Goal: Information Seeking & Learning: Learn about a topic

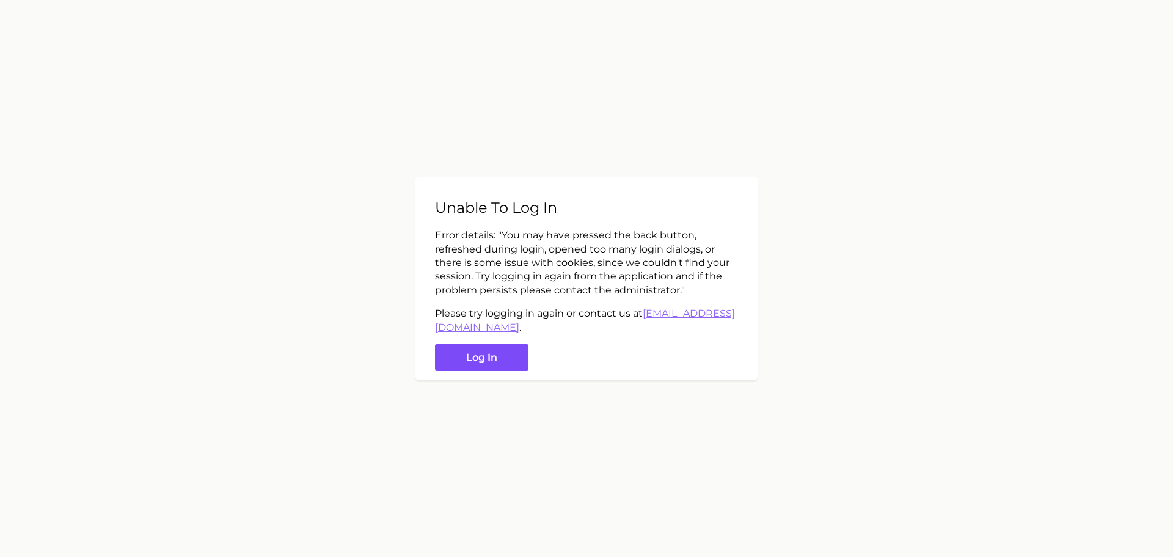
click at [485, 356] on button "Log in" at bounding box center [482, 357] width 94 height 26
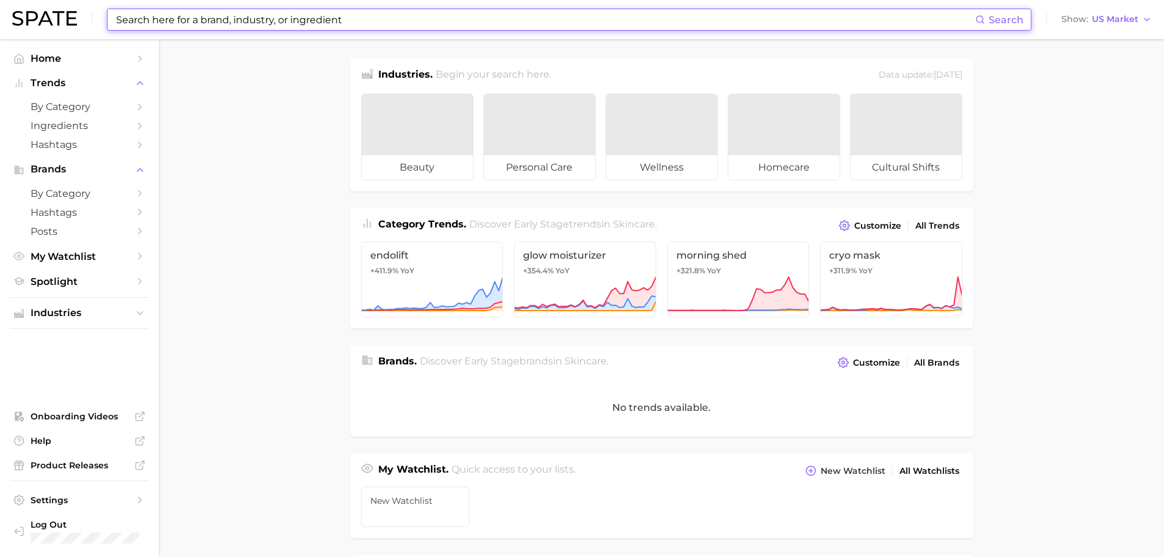
click at [410, 22] on input at bounding box center [545, 19] width 861 height 21
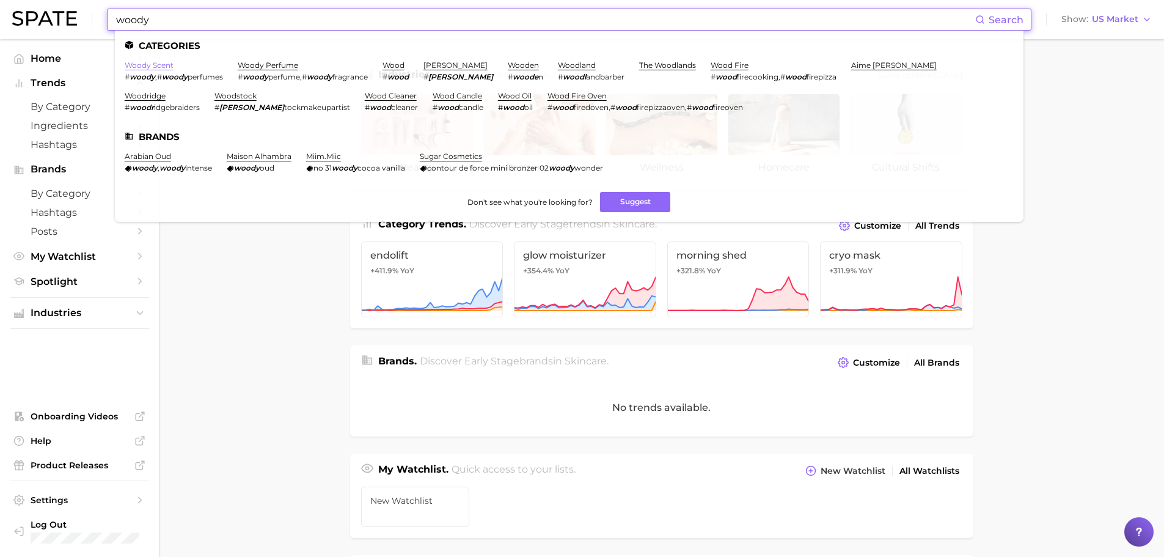
type input "woody"
click at [161, 65] on link "woody scent" at bounding box center [149, 65] width 49 height 9
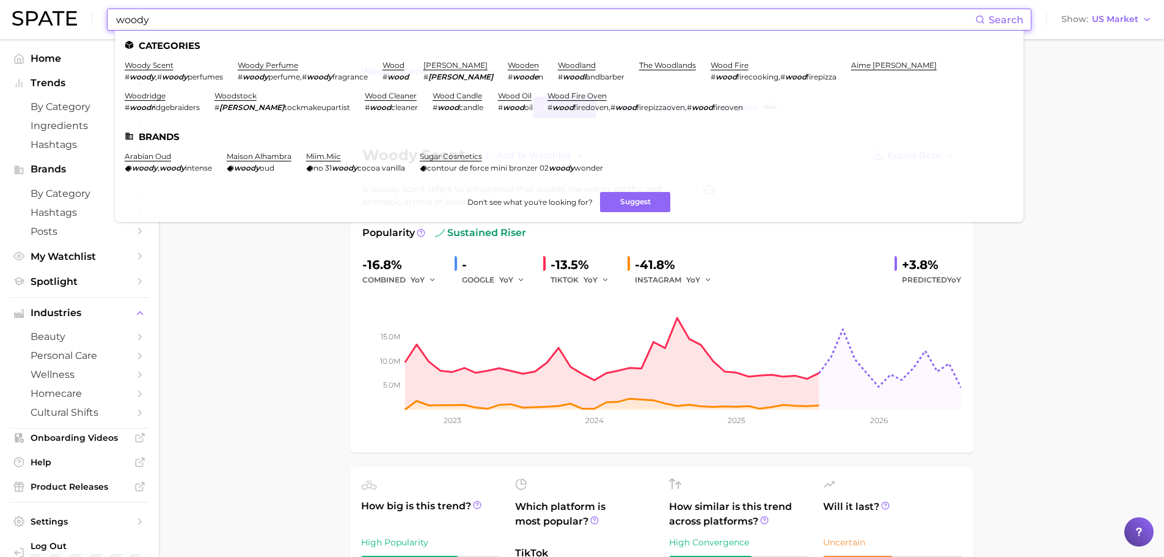
click at [230, 22] on input "woody" at bounding box center [545, 19] width 861 height 21
click at [281, 66] on link "woody perfume" at bounding box center [268, 65] width 61 height 9
